Goal: Task Accomplishment & Management: Manage account settings

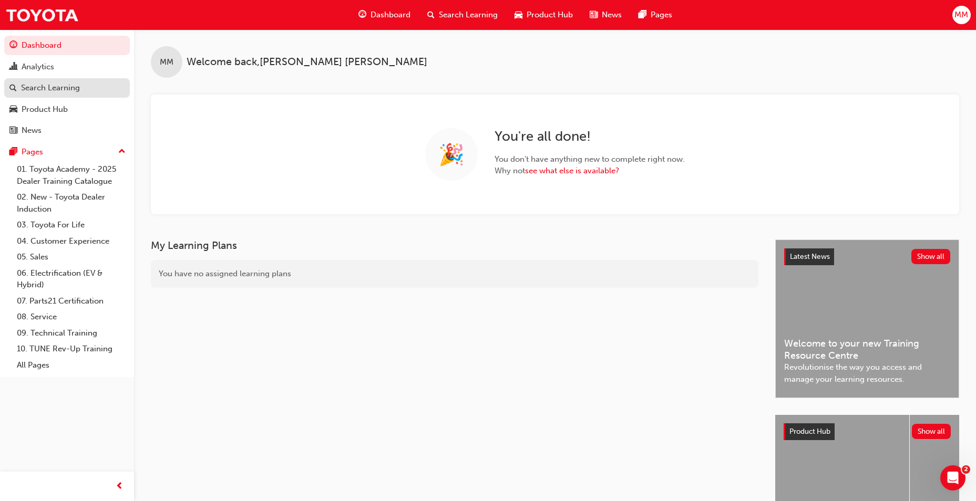
click at [67, 87] on div "Search Learning" at bounding box center [50, 88] width 59 height 12
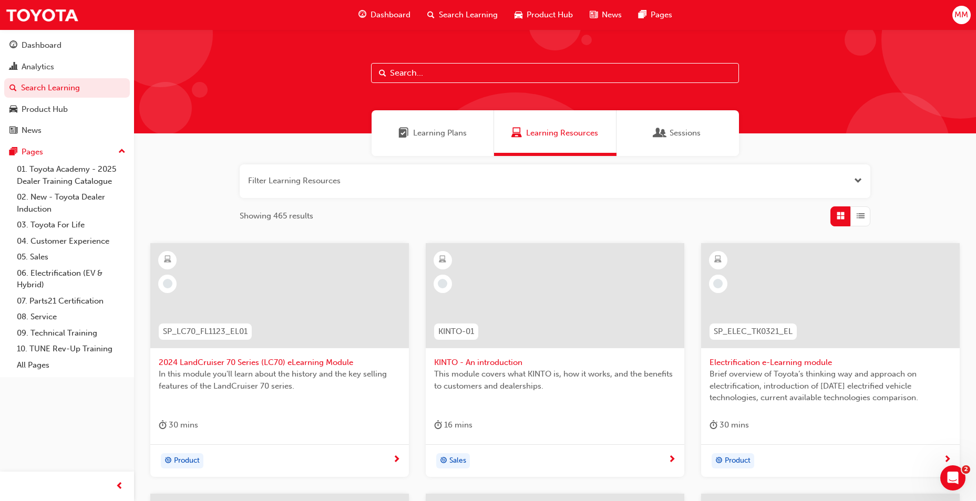
click at [386, 186] on button "button" at bounding box center [555, 182] width 631 height 34
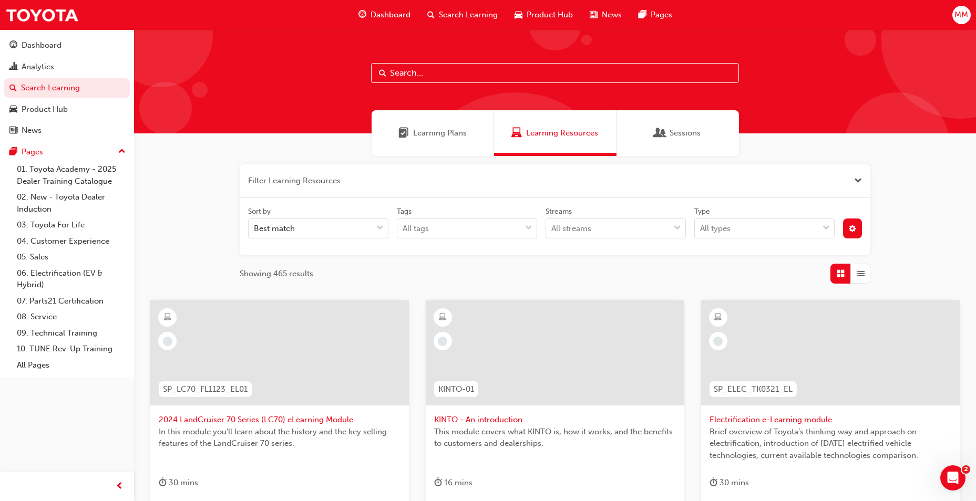
click at [693, 139] on div "Sessions" at bounding box center [678, 133] width 122 height 46
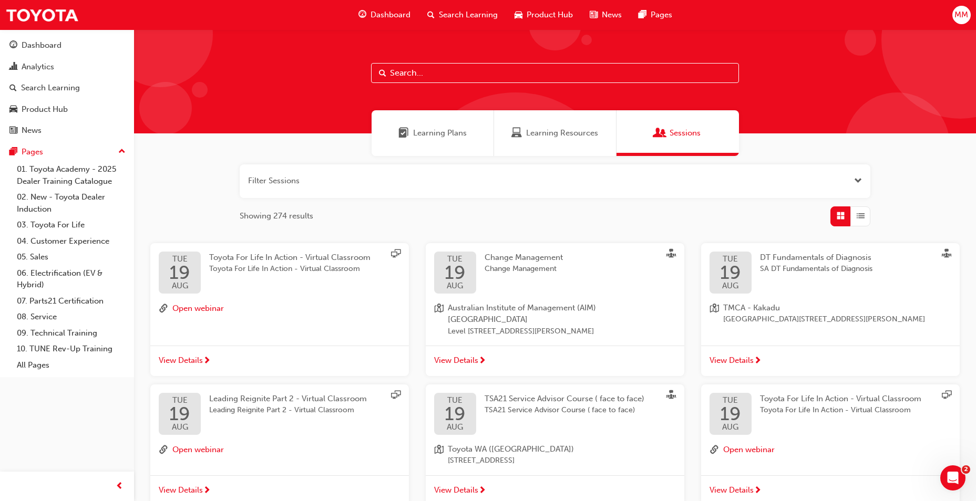
click at [424, 182] on button "button" at bounding box center [555, 182] width 631 height 34
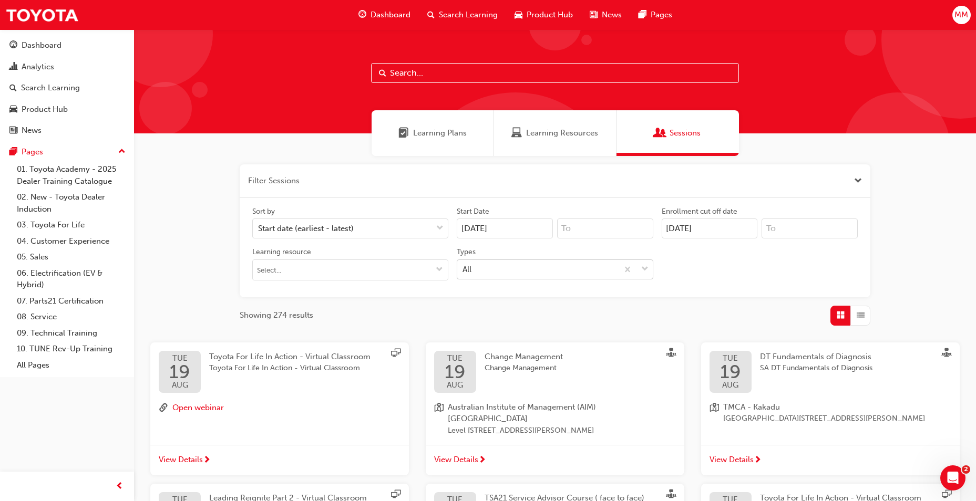
click at [488, 269] on div "All" at bounding box center [537, 269] width 160 height 18
click at [464, 269] on input "Types All" at bounding box center [463, 268] width 1 height 9
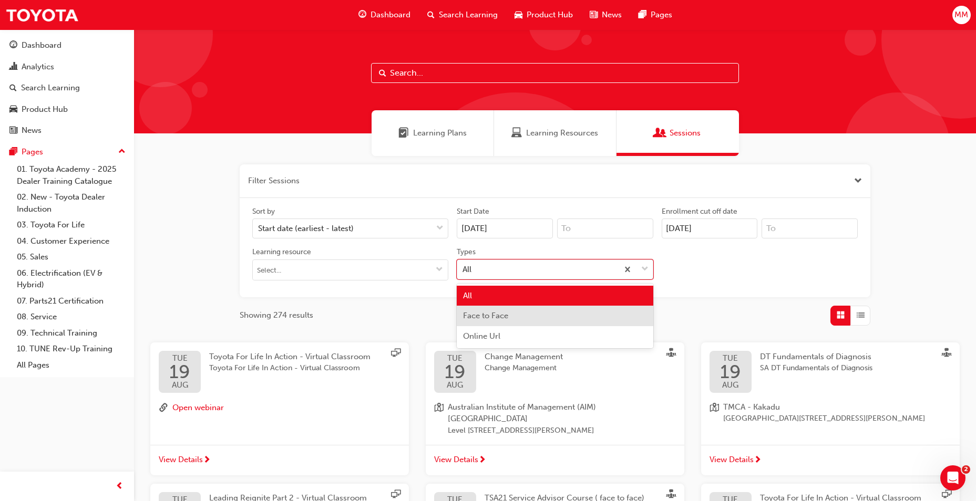
click at [493, 314] on span "Face to Face" at bounding box center [485, 315] width 45 height 9
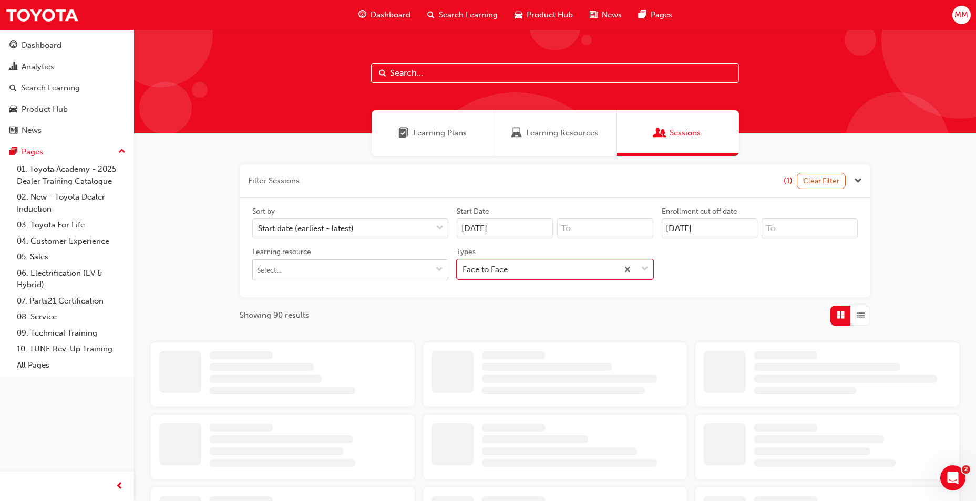
click at [345, 276] on input "Learning resource" at bounding box center [350, 270] width 195 height 20
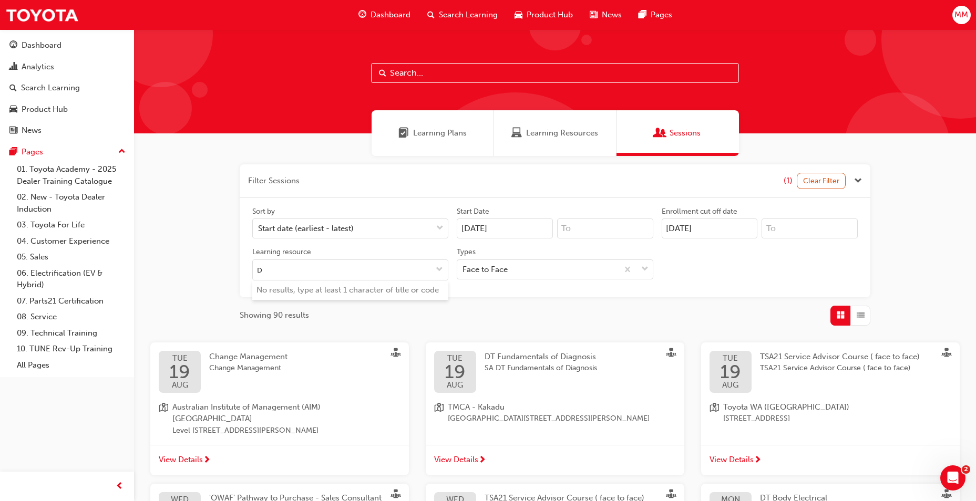
type input "DT"
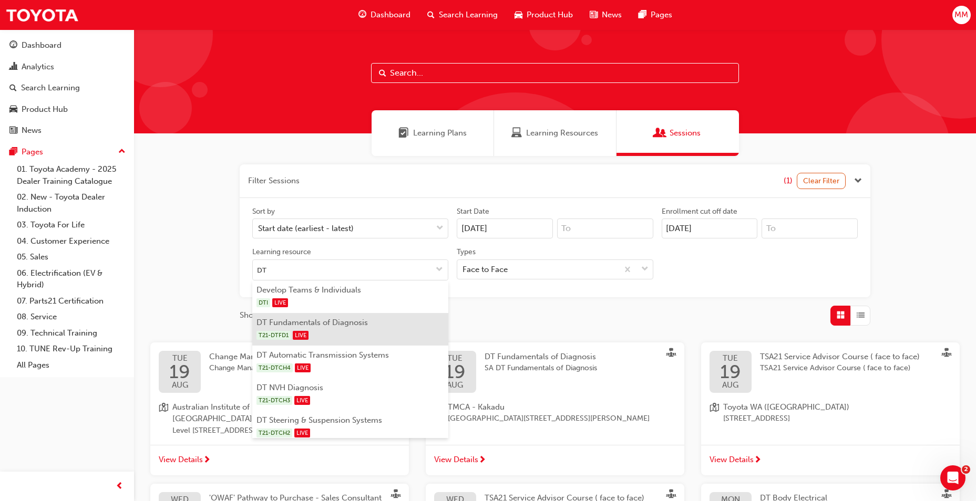
click at [338, 330] on div "T21-DTFD1 LIVE" at bounding box center [350, 335] width 188 height 13
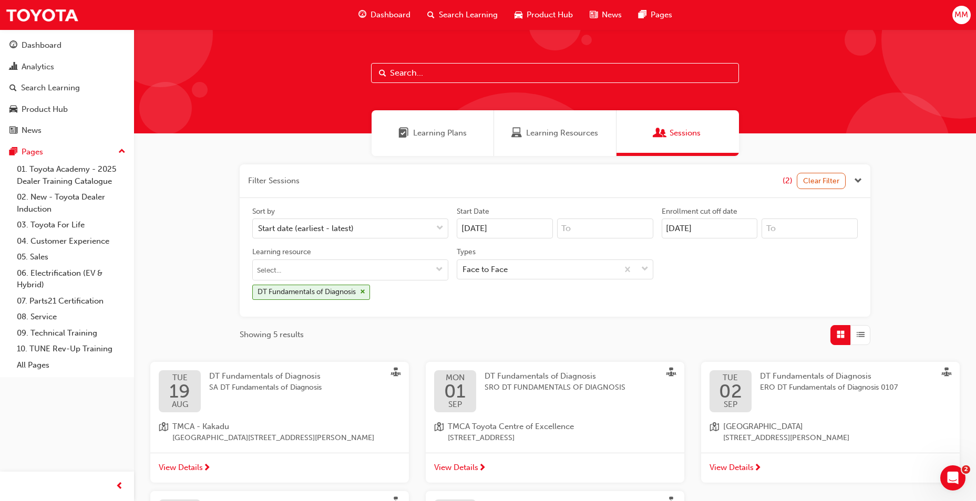
click at [182, 469] on span "View Details" at bounding box center [181, 468] width 44 height 12
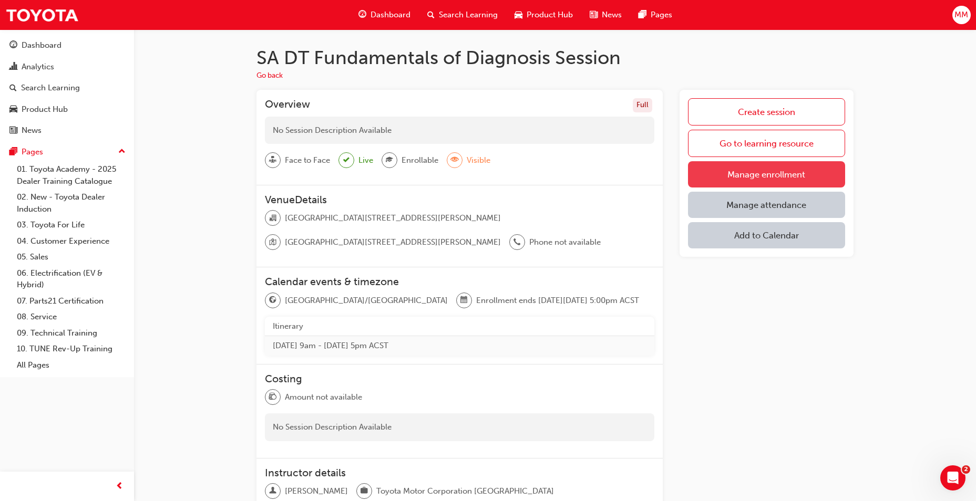
click at [815, 169] on link "Manage enrollment" at bounding box center [766, 174] width 157 height 26
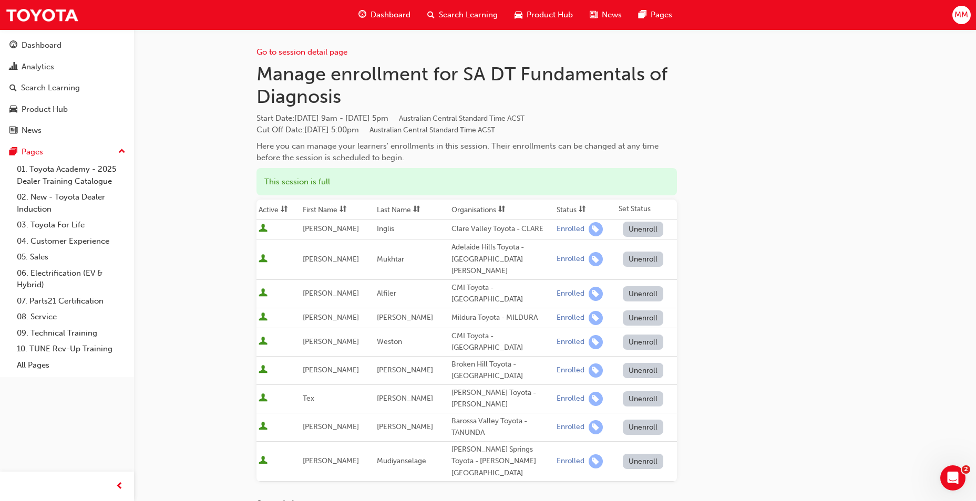
scroll to position [53, 0]
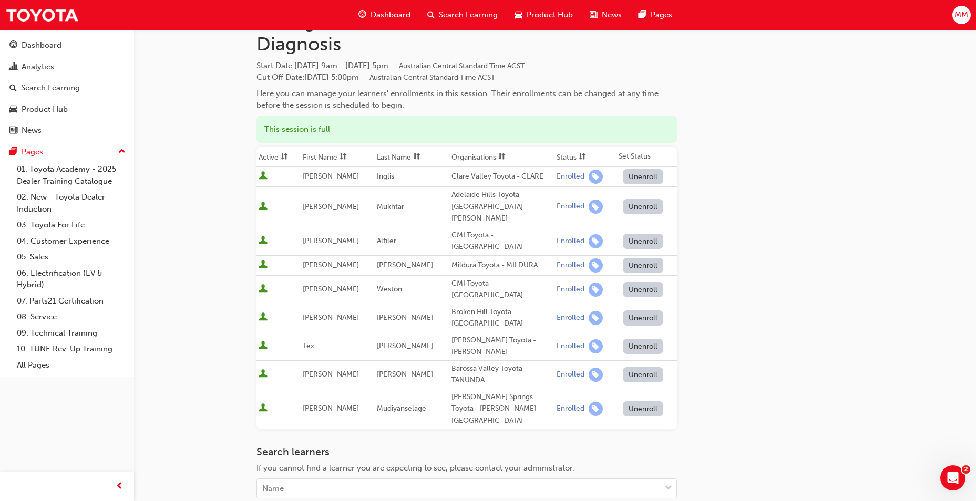
click at [759, 313] on div "Go to session detail page Manage enrollment for SA DT Fundamentals of Diagnosis…" at bounding box center [554, 289] width 597 height 625
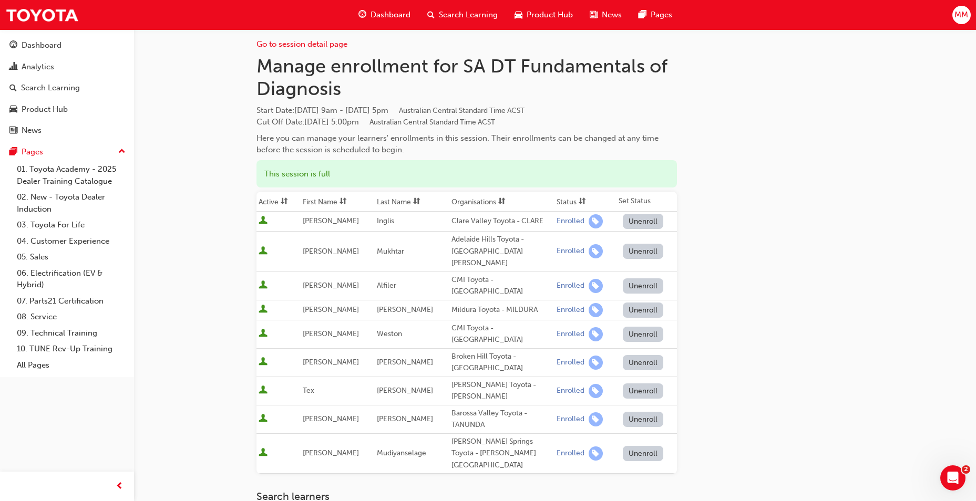
scroll to position [0, 0]
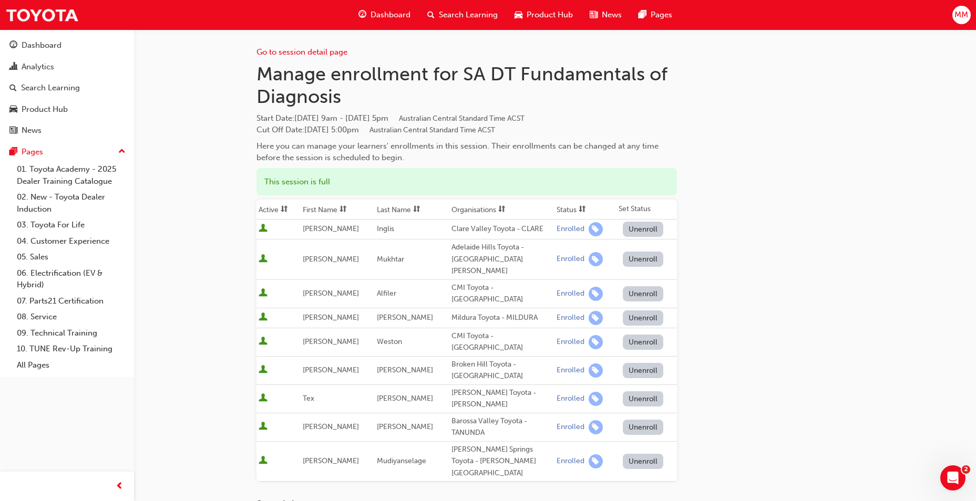
click at [756, 196] on div "Go to session detail page Manage enrollment for SA DT Fundamentals of Diagnosis…" at bounding box center [554, 341] width 597 height 625
